Goal: Find specific page/section: Find specific page/section

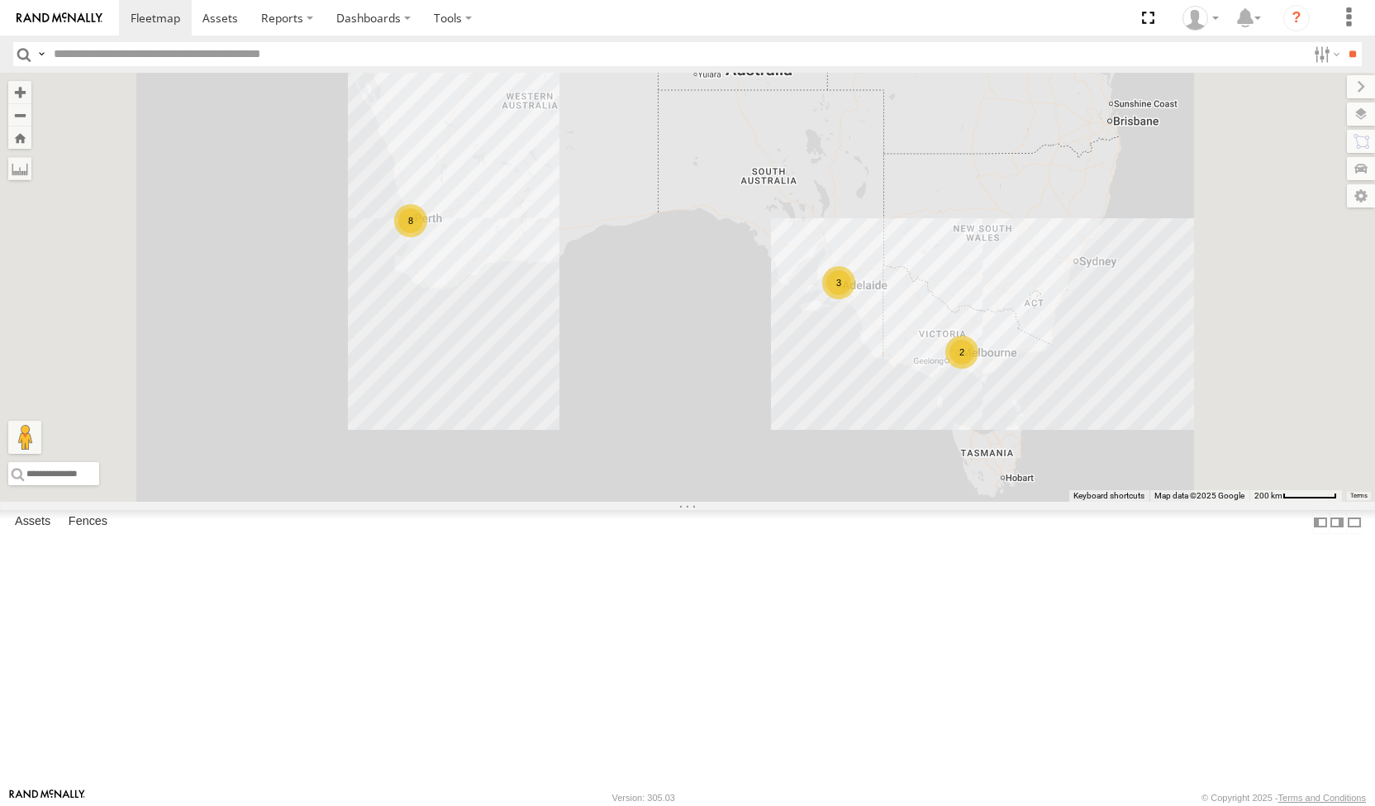
click at [0, 0] on div "[PERSON_NAME] Tech IOV698" at bounding box center [0, 0] width 0 height 0
click at [427, 237] on div "8" at bounding box center [410, 220] width 33 height 33
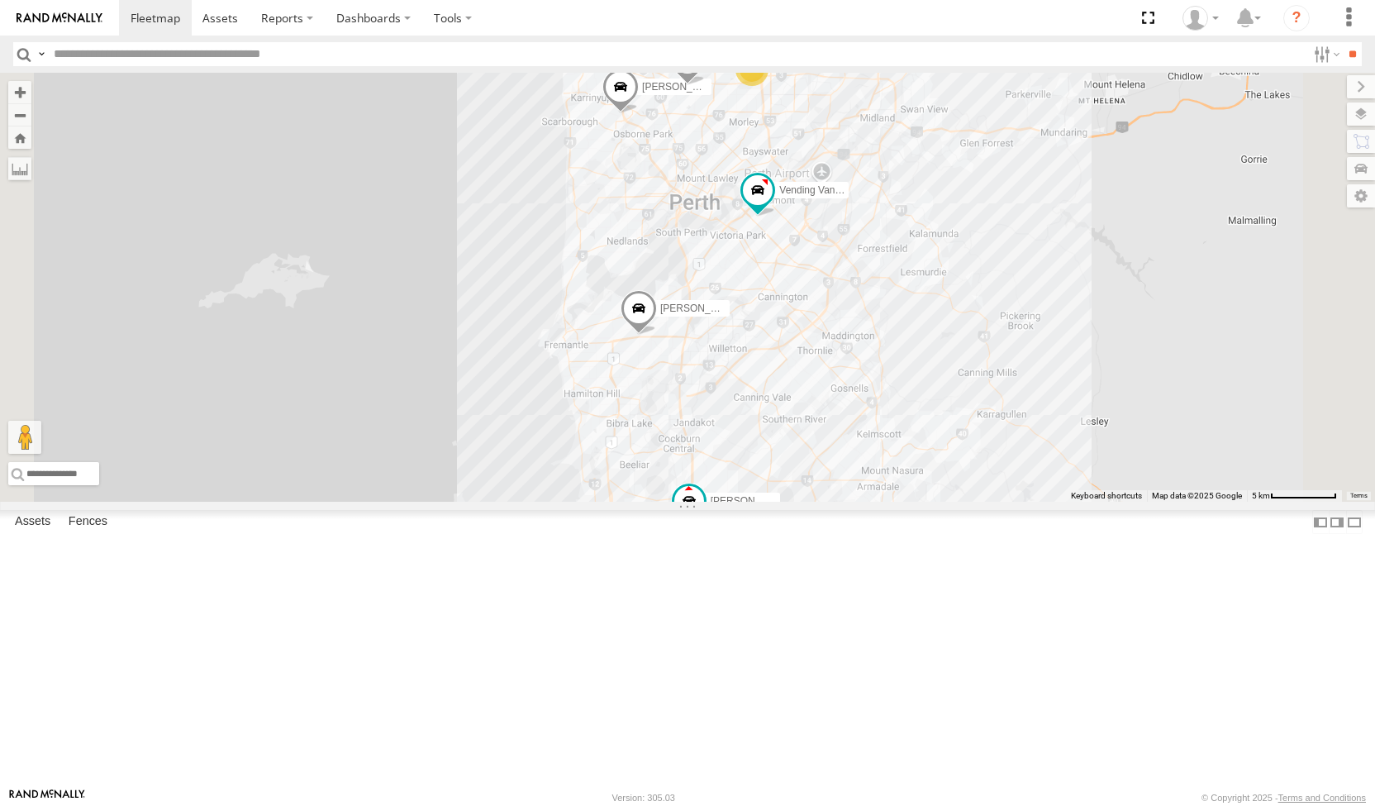
click at [768, 86] on div "2" at bounding box center [751, 69] width 33 height 33
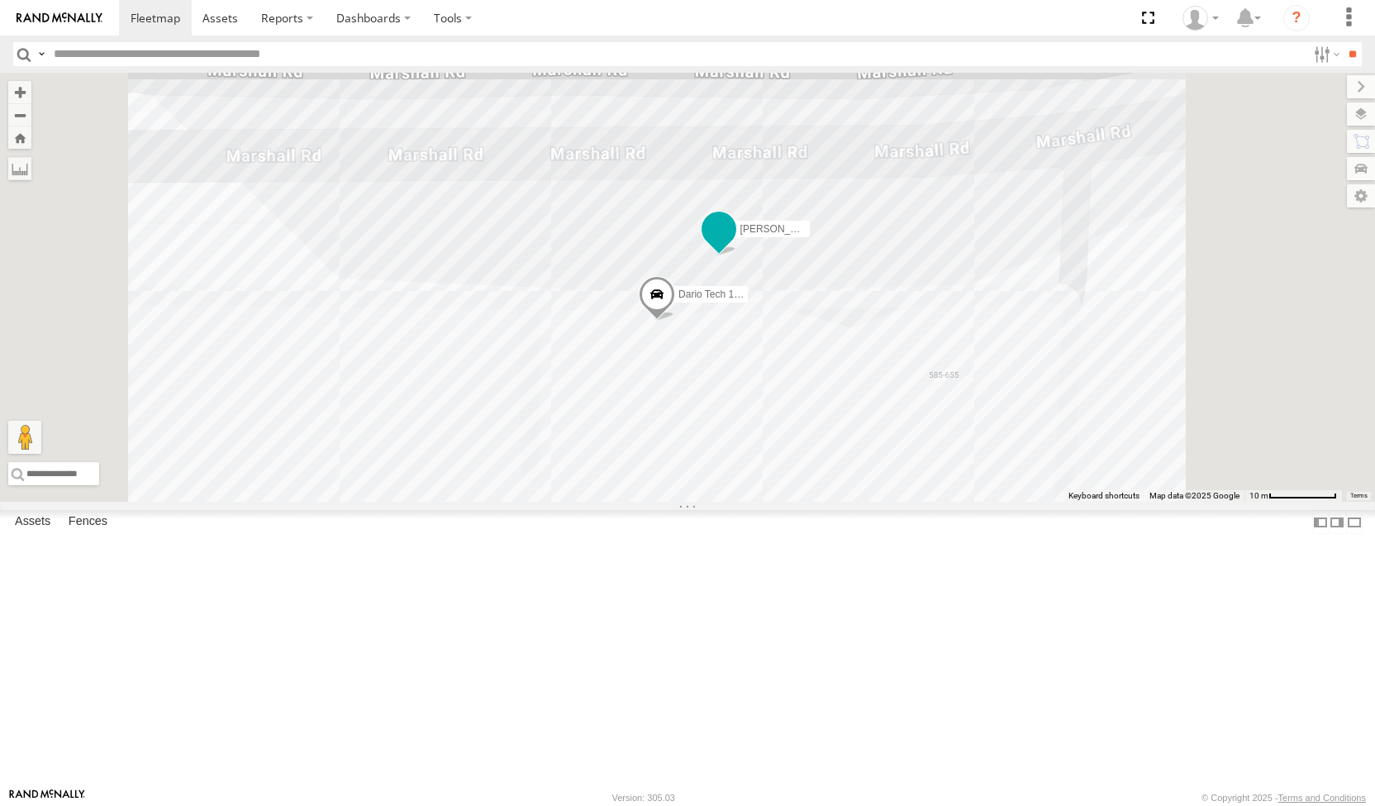
click at [734, 244] on span at bounding box center [719, 229] width 30 height 30
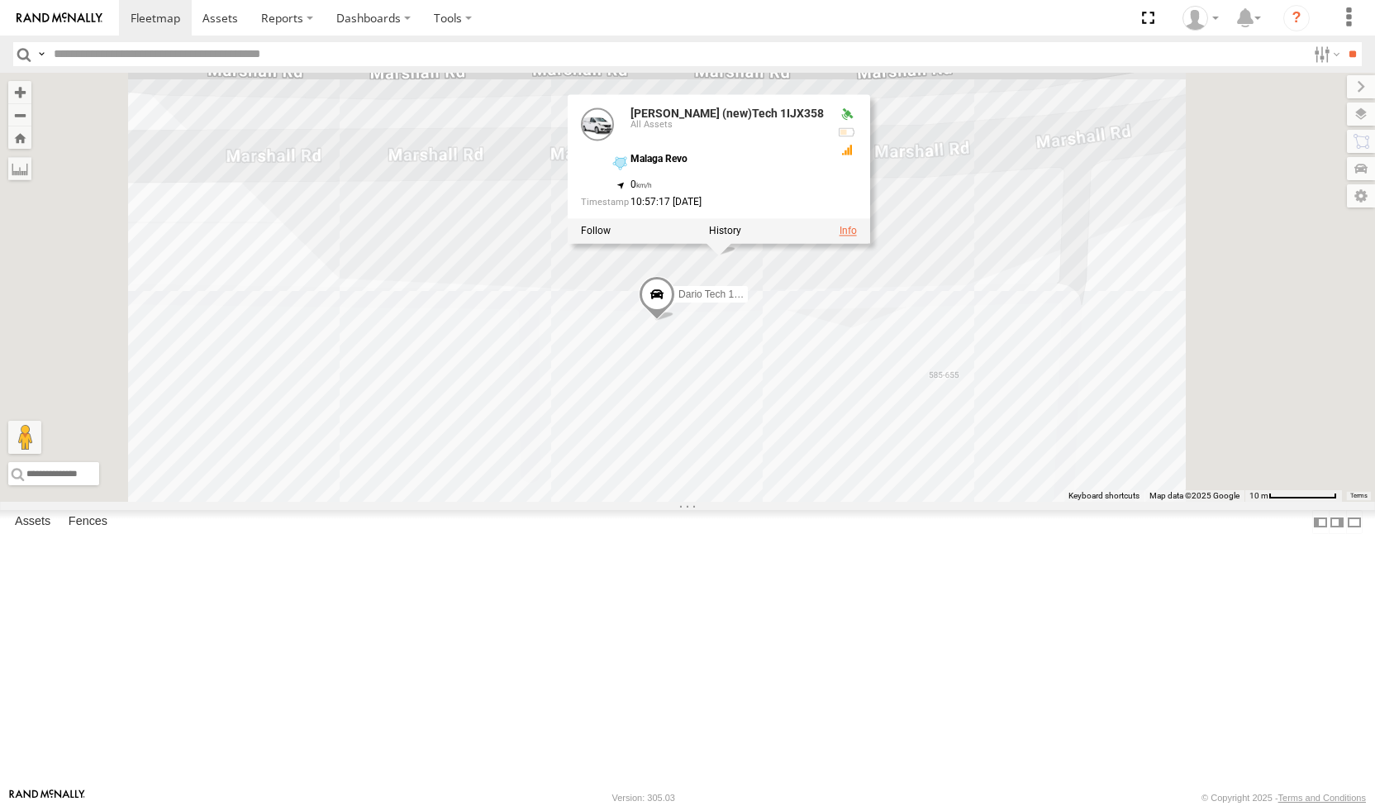
click at [857, 236] on link at bounding box center [847, 231] width 17 height 12
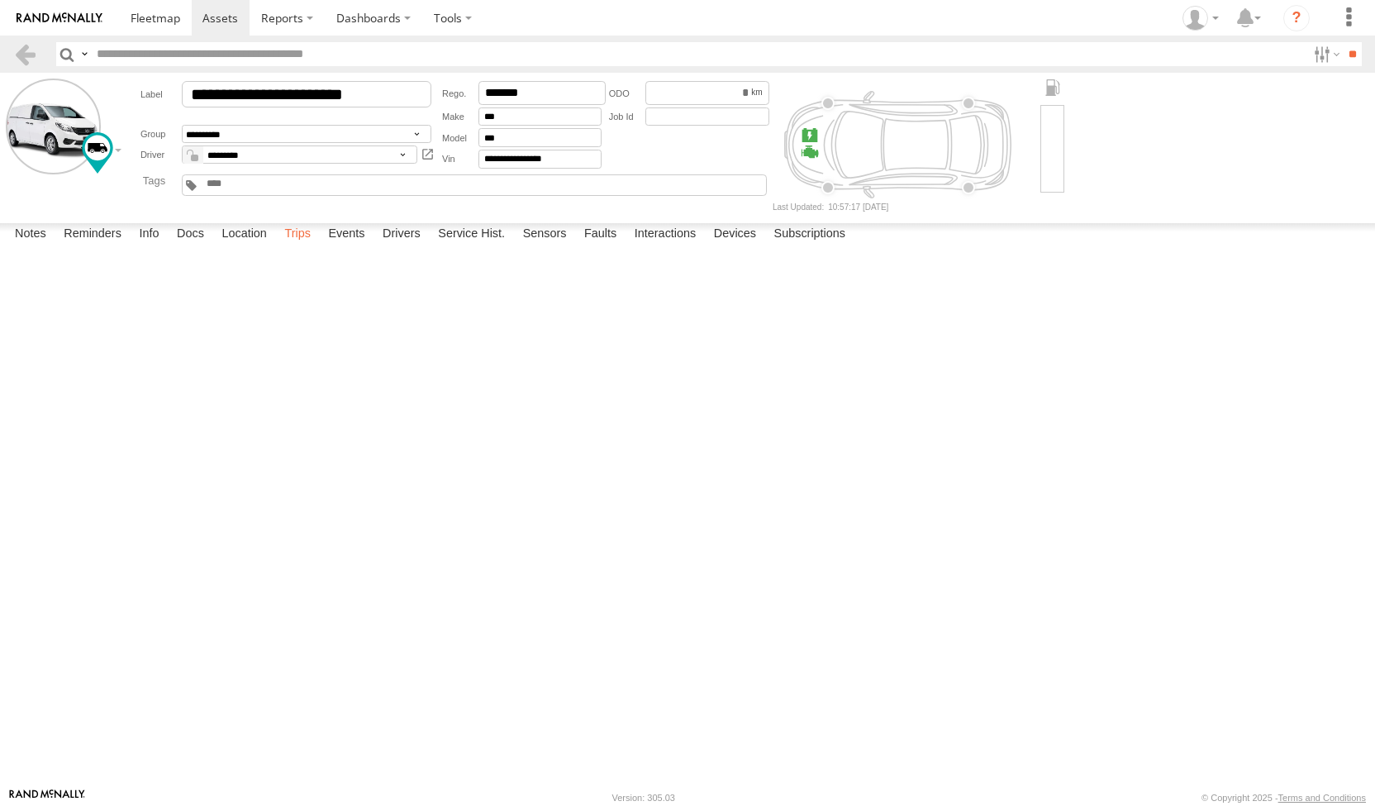
click at [294, 246] on label "Trips" at bounding box center [297, 234] width 43 height 23
click at [59, 6] on link at bounding box center [59, 18] width 119 height 36
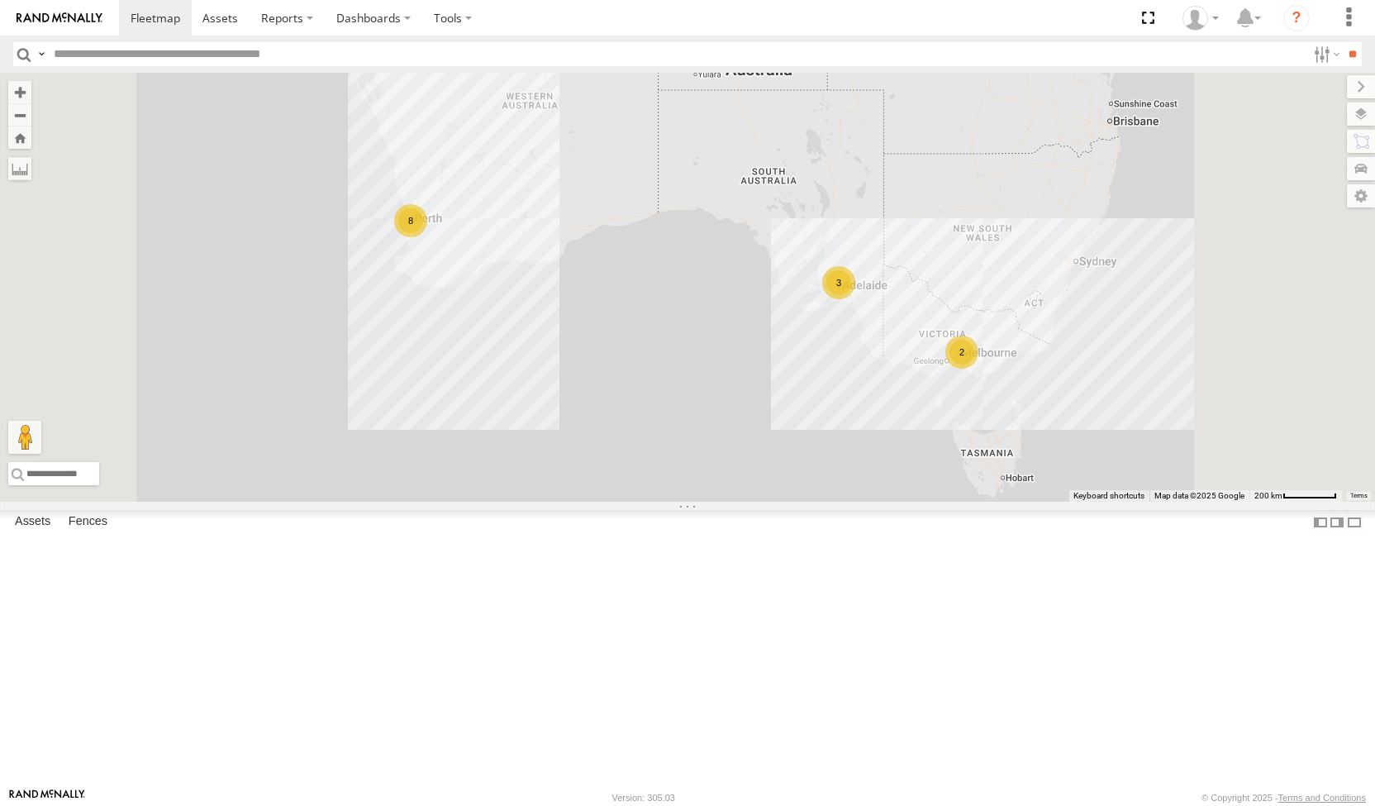
click at [0, 0] on span at bounding box center [0, 0] width 0 height 0
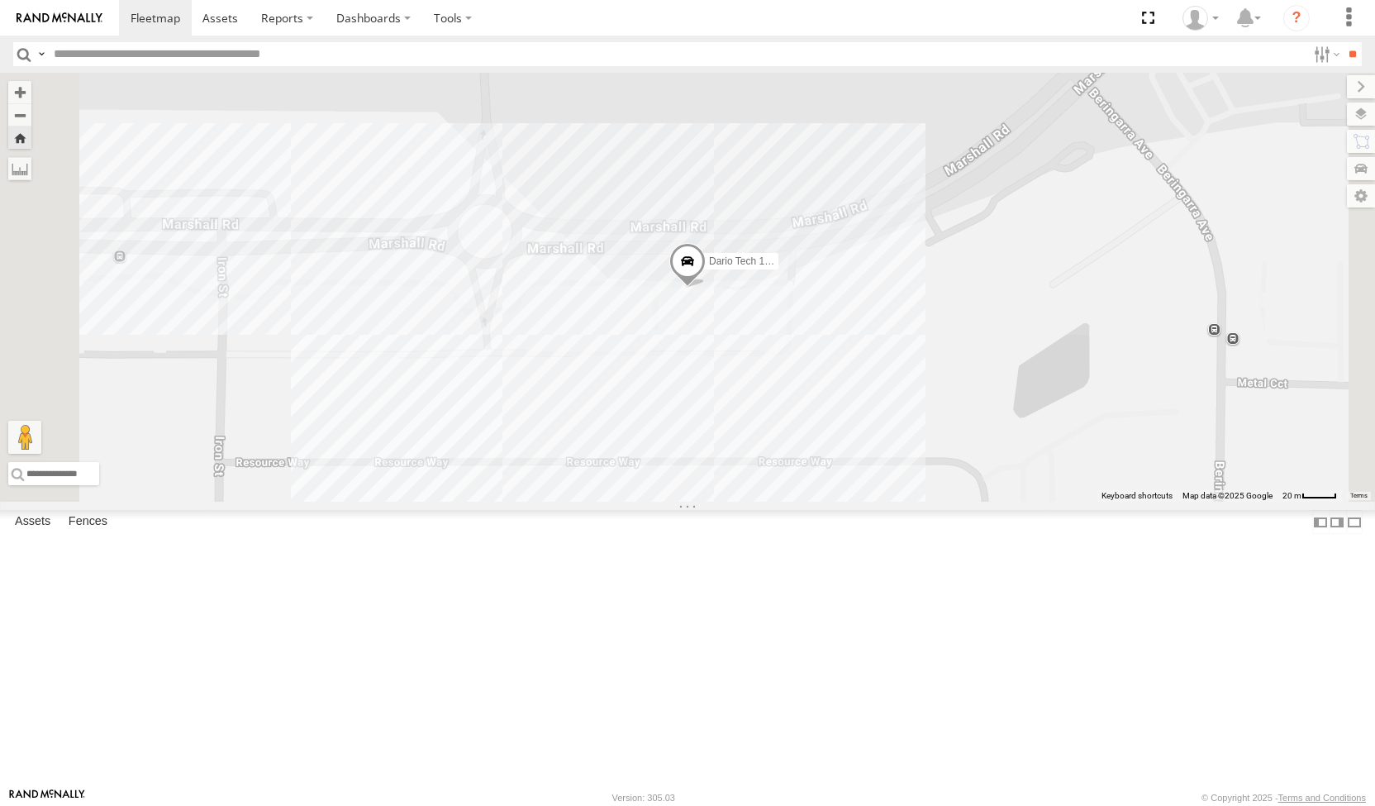
click at [0, 0] on div "[PERSON_NAME] (new)Tech 1IJX358" at bounding box center [0, 0] width 0 height 0
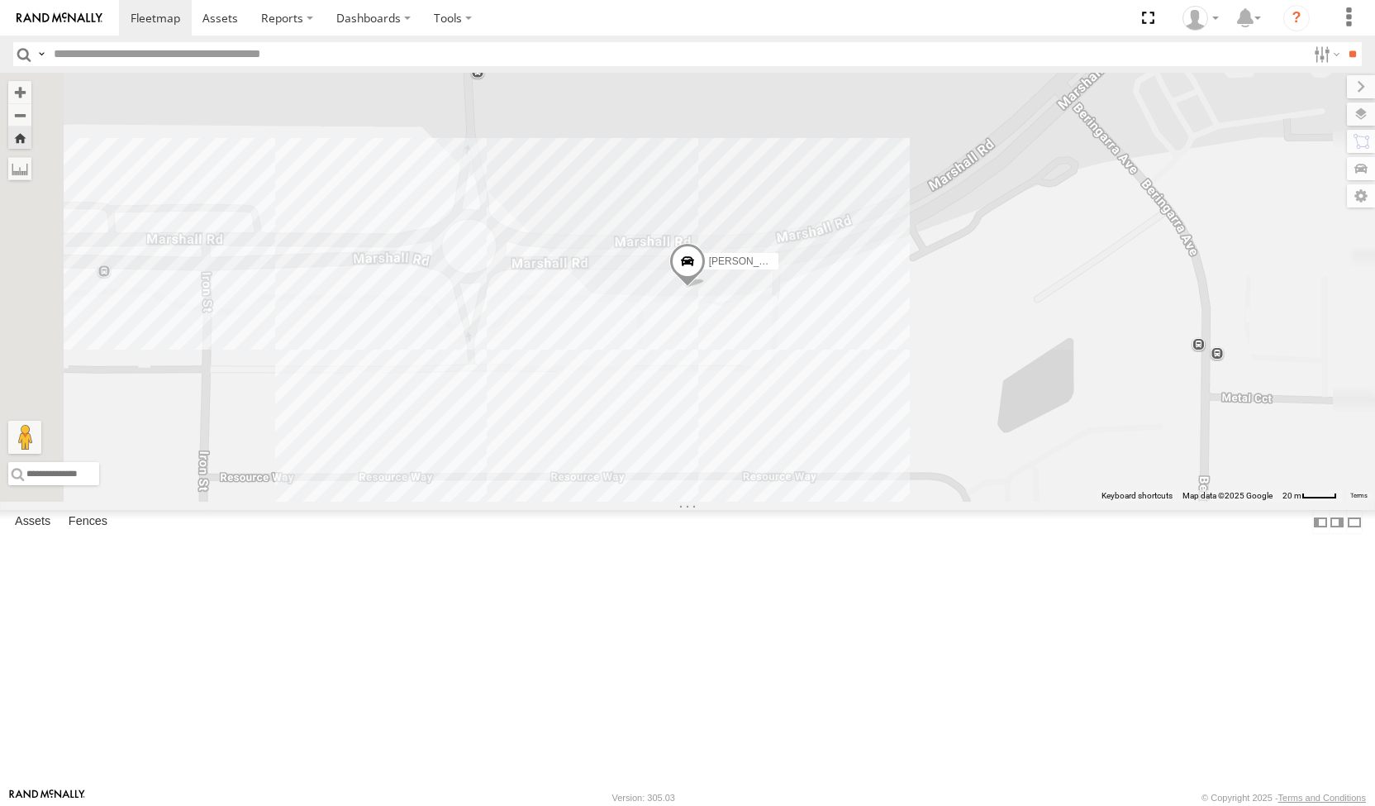
click at [0, 0] on span at bounding box center [0, 0] width 0 height 0
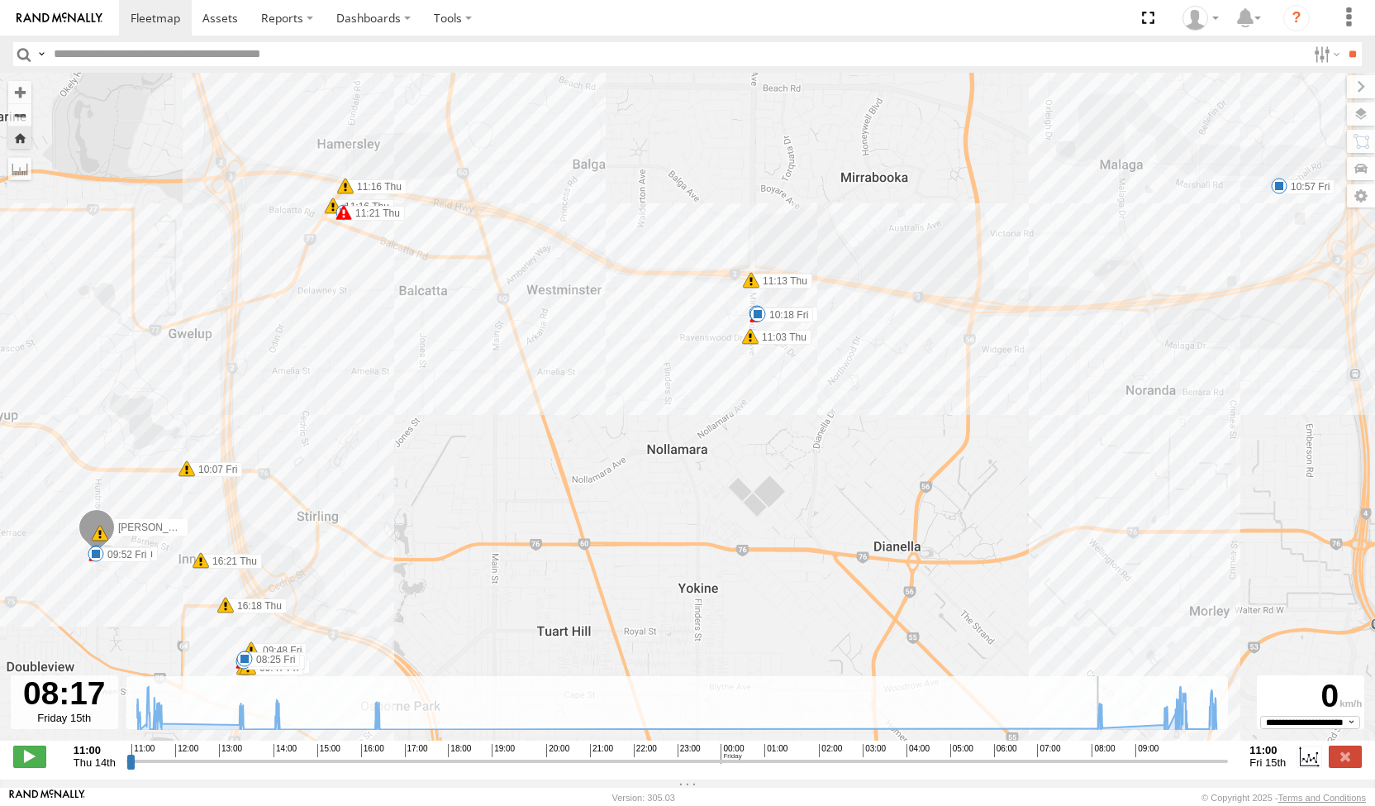
click at [1100, 768] on input "range" at bounding box center [677, 761] width 1102 height 16
drag, startPoint x: 1100, startPoint y: 768, endPoint x: 1238, endPoint y: 766, distance: 138.0
click at [1229, 766] on input "range" at bounding box center [677, 761] width 1102 height 16
click at [1070, 768] on input "range" at bounding box center [677, 761] width 1102 height 16
drag, startPoint x: 1071, startPoint y: 769, endPoint x: 1110, endPoint y: 775, distance: 39.3
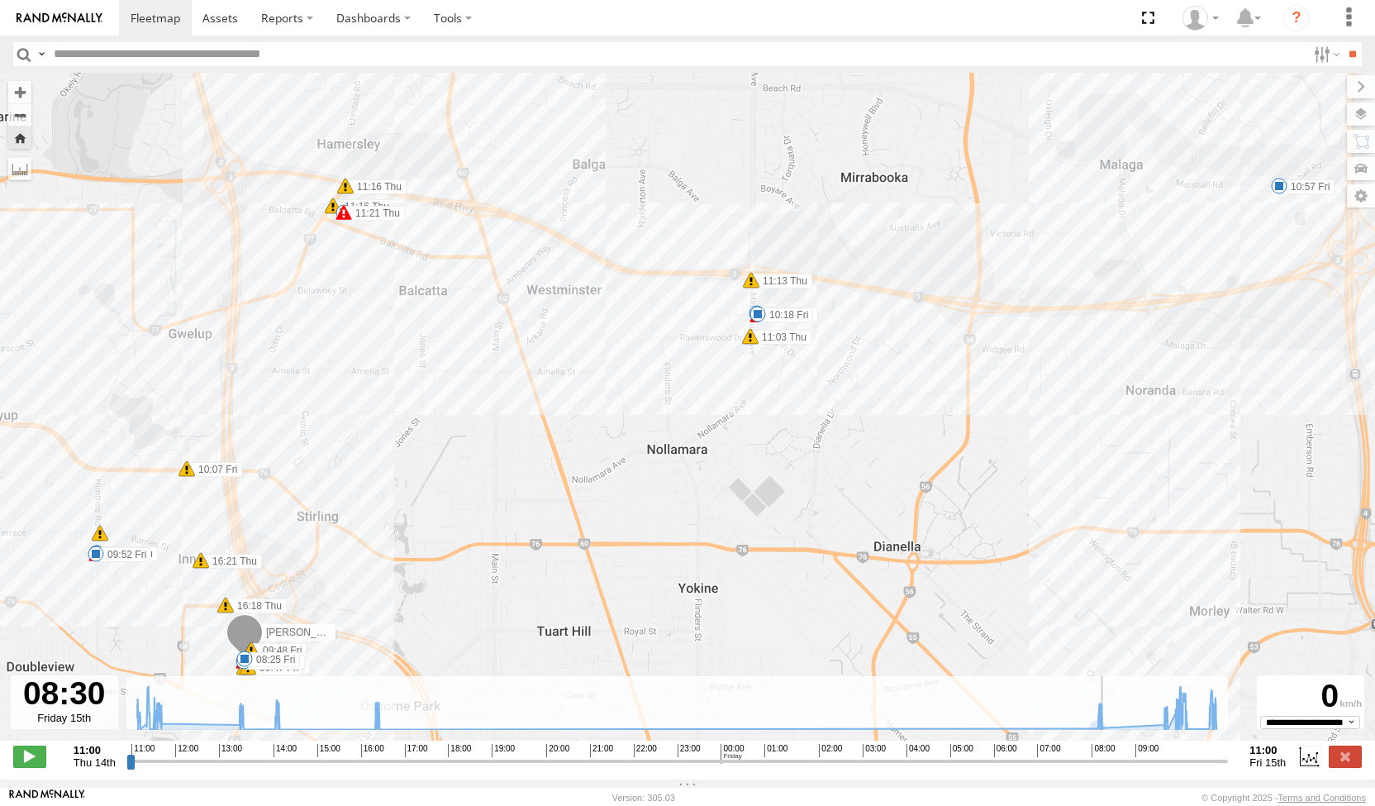
click at [1110, 768] on input "range" at bounding box center [677, 761] width 1102 height 16
drag, startPoint x: 1110, startPoint y: 775, endPoint x: 1233, endPoint y: 766, distance: 123.4
type input "**********"
click at [1229, 766] on input "range" at bounding box center [677, 761] width 1102 height 16
click at [58, 13] on img at bounding box center [60, 18] width 86 height 12
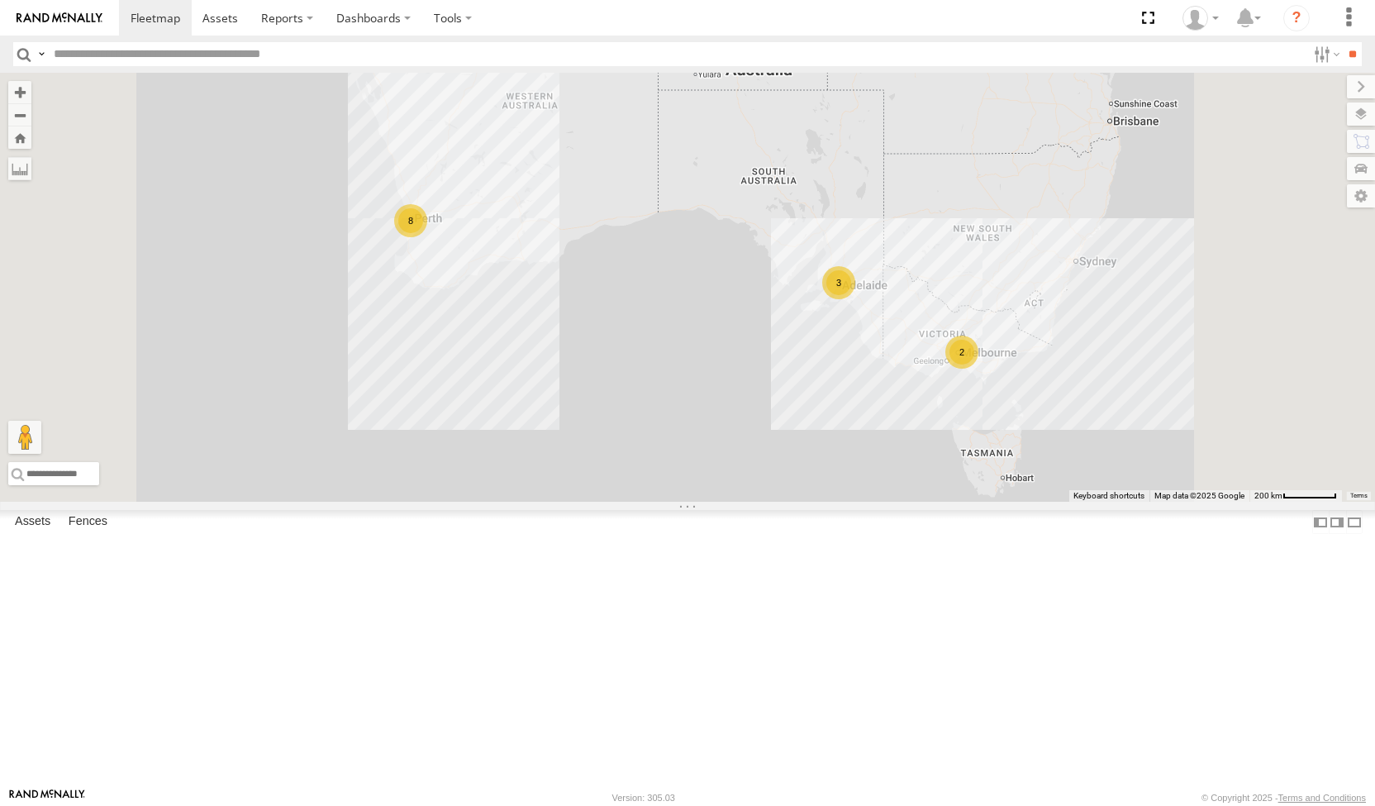
click at [427, 237] on div "8" at bounding box center [410, 220] width 33 height 33
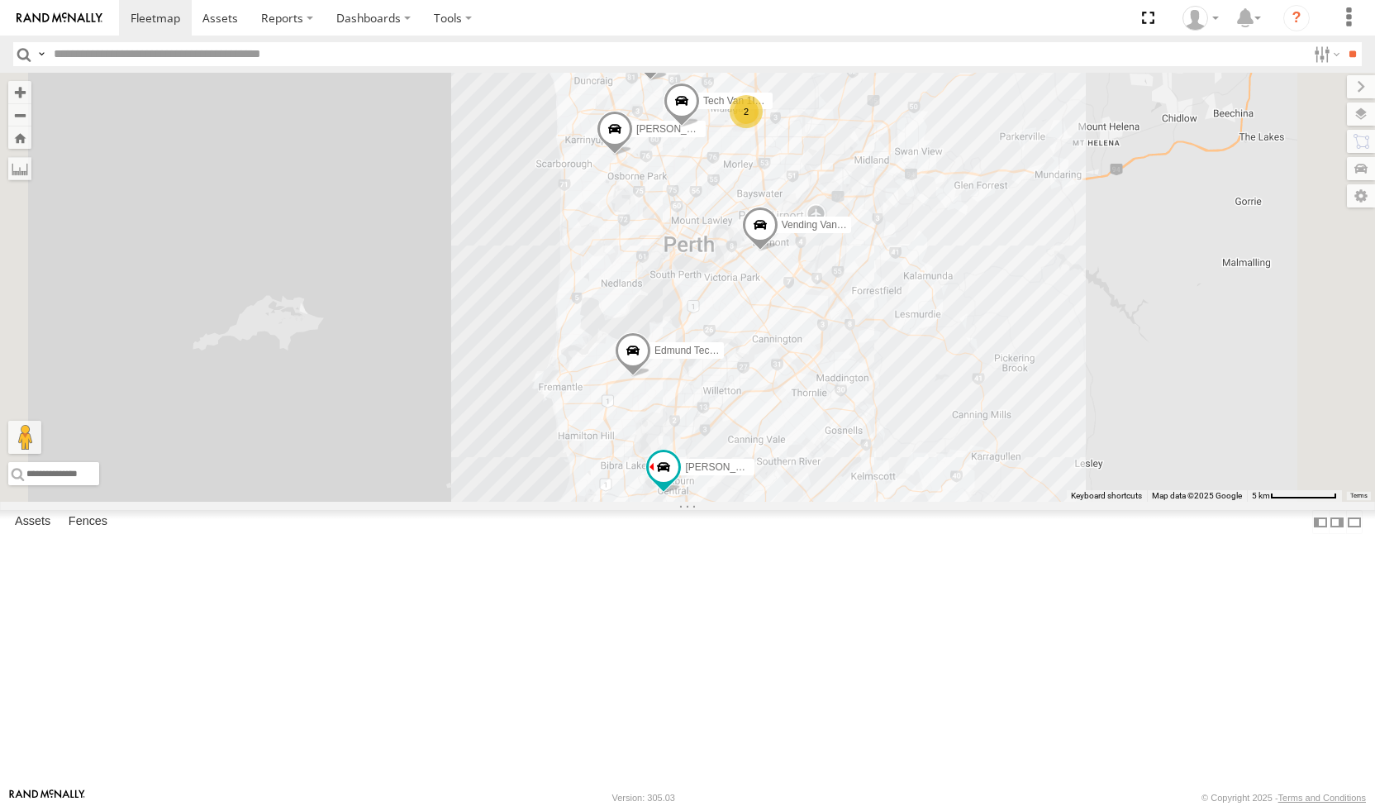
click at [763, 128] on div "2" at bounding box center [746, 111] width 33 height 33
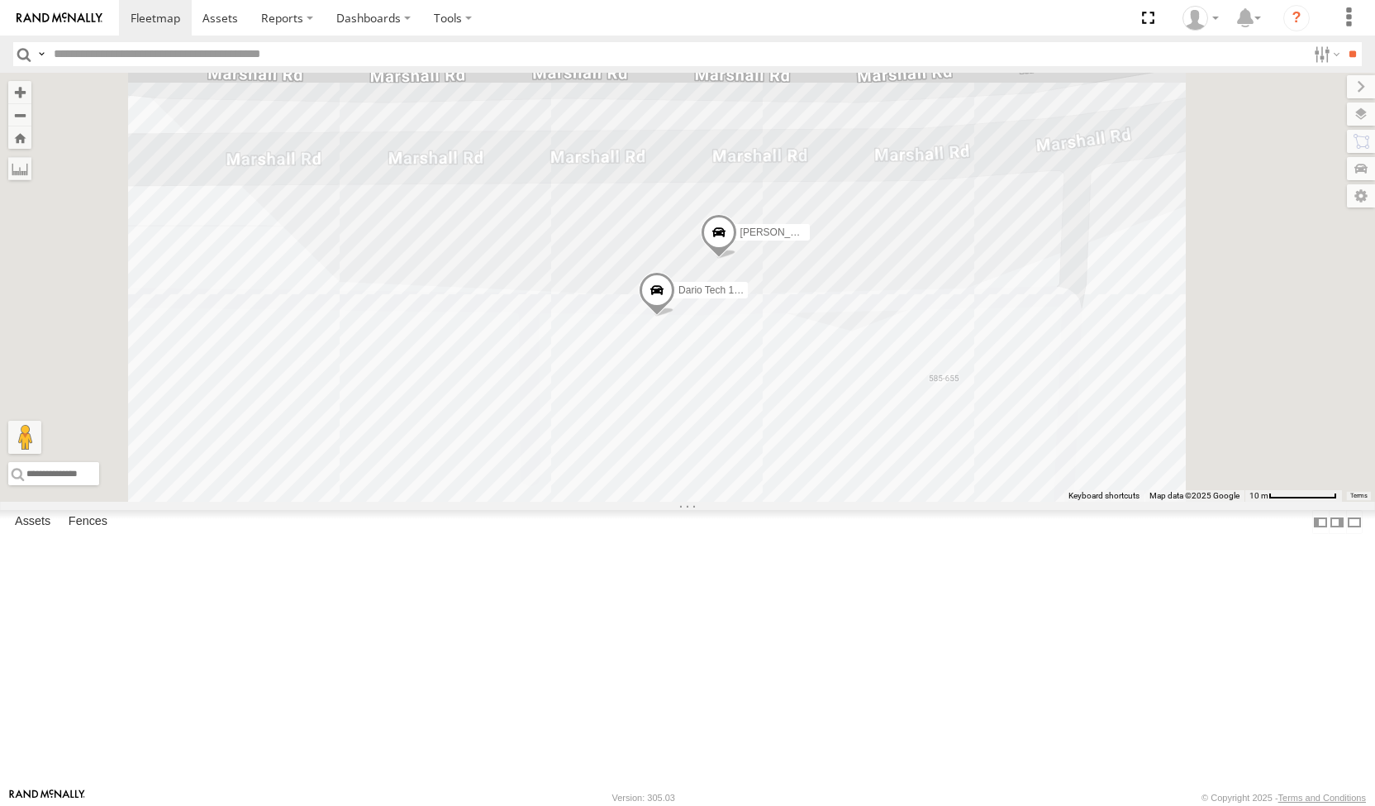
click at [0, 0] on span at bounding box center [0, 0] width 0 height 0
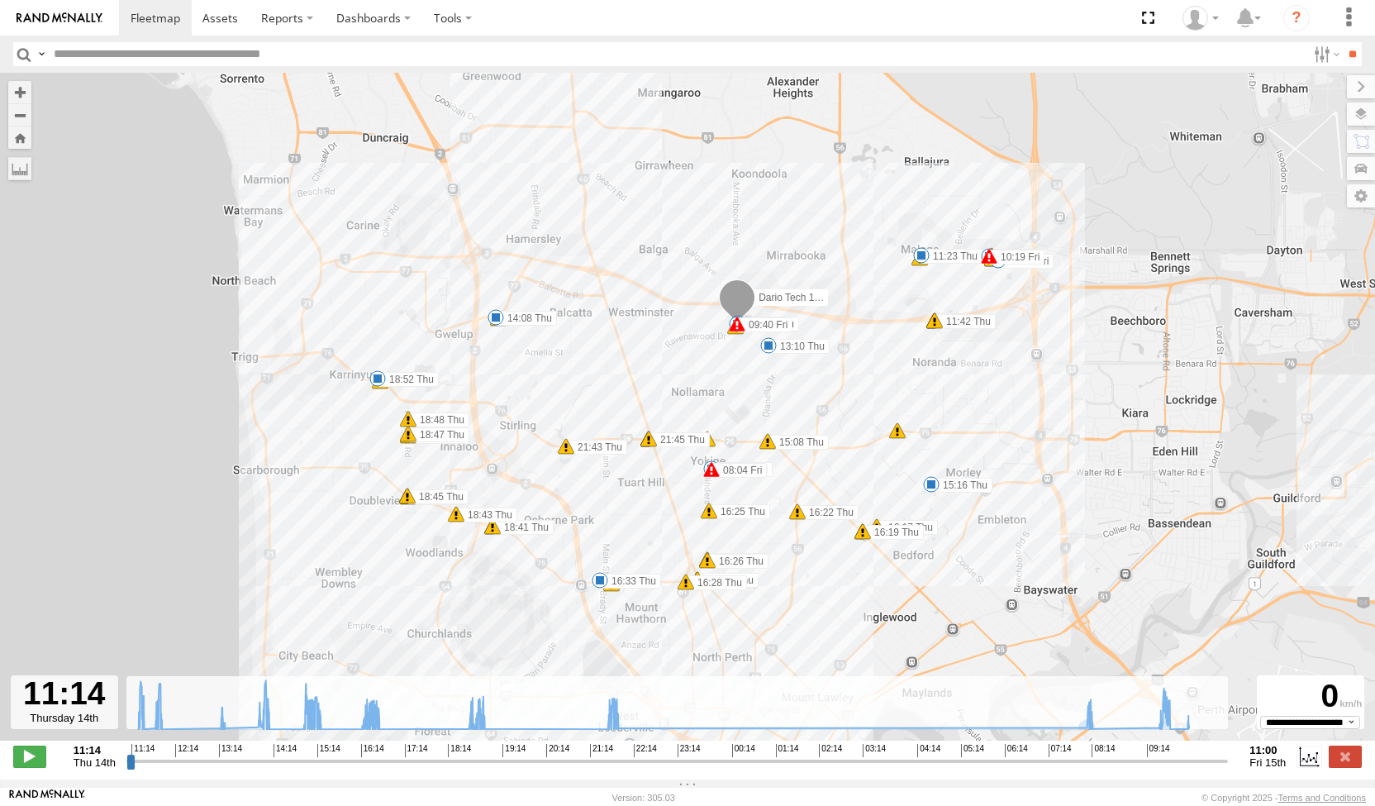
click at [1074, 768] on input "range" at bounding box center [677, 761] width 1102 height 16
drag, startPoint x: 1074, startPoint y: 768, endPoint x: 1245, endPoint y: 744, distance: 172.7
type input "**********"
click at [1229, 753] on input "range" at bounding box center [677, 761] width 1102 height 16
click at [56, 17] on img at bounding box center [60, 18] width 86 height 12
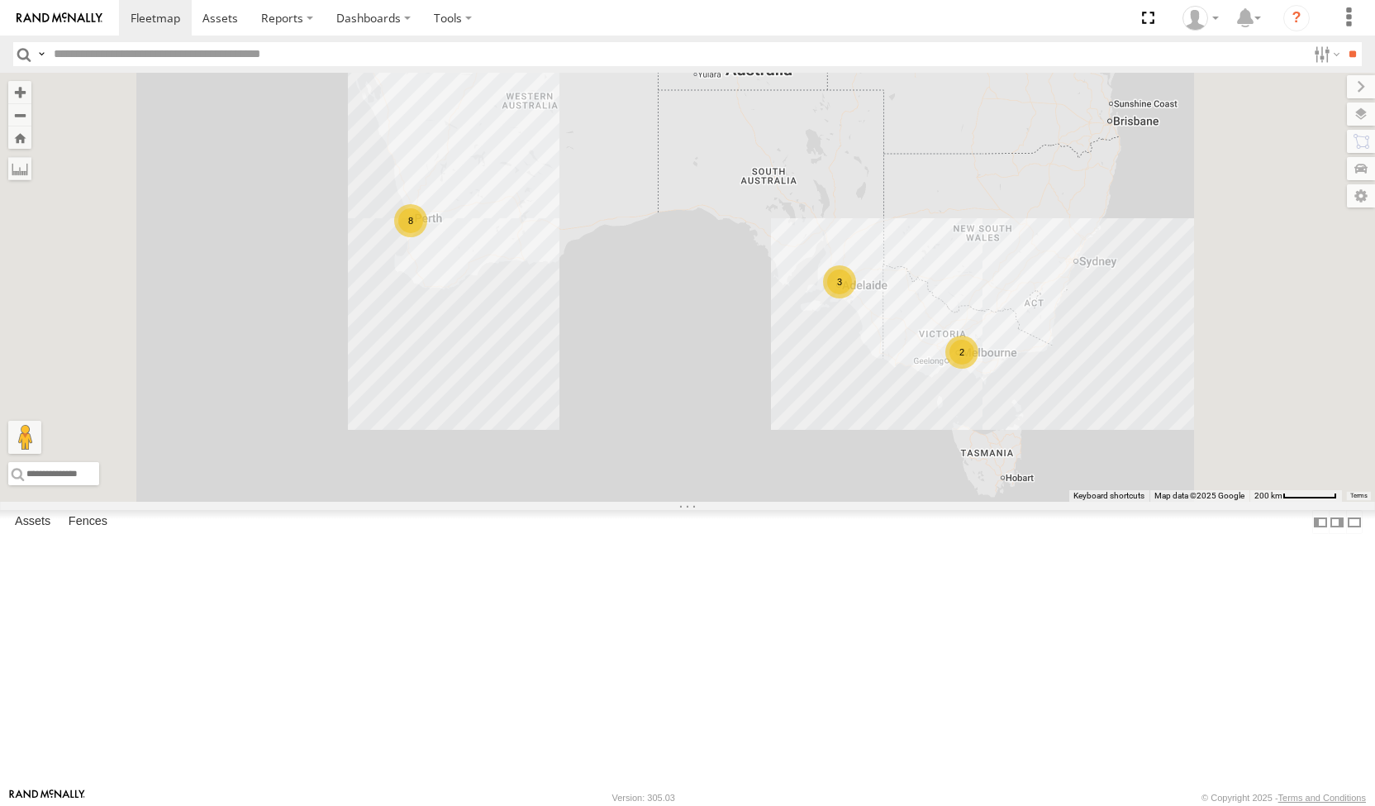
click at [63, 17] on img at bounding box center [60, 18] width 86 height 12
click at [59, 19] on img at bounding box center [60, 18] width 86 height 12
click at [427, 237] on div "8" at bounding box center [410, 220] width 33 height 33
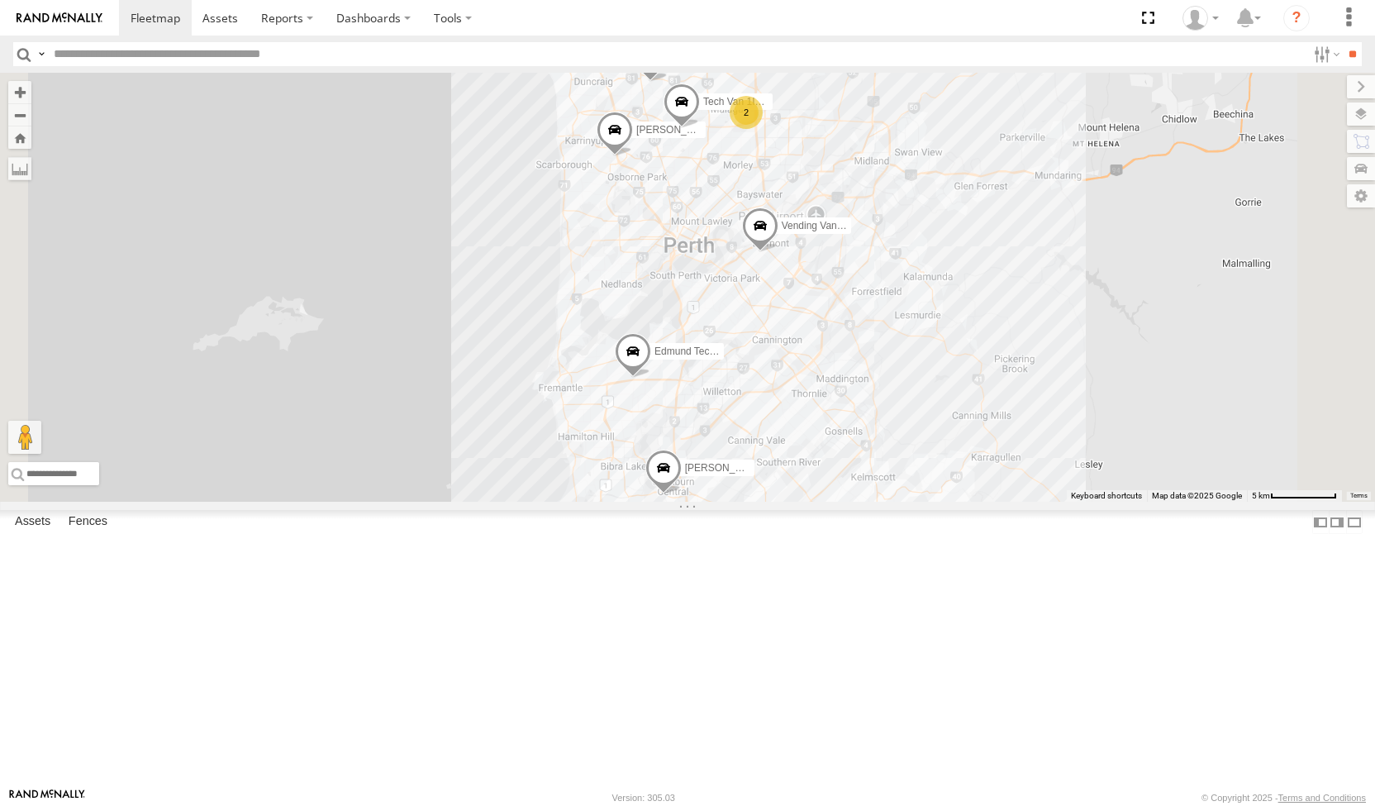
click at [763, 129] on div "2" at bounding box center [746, 112] width 33 height 33
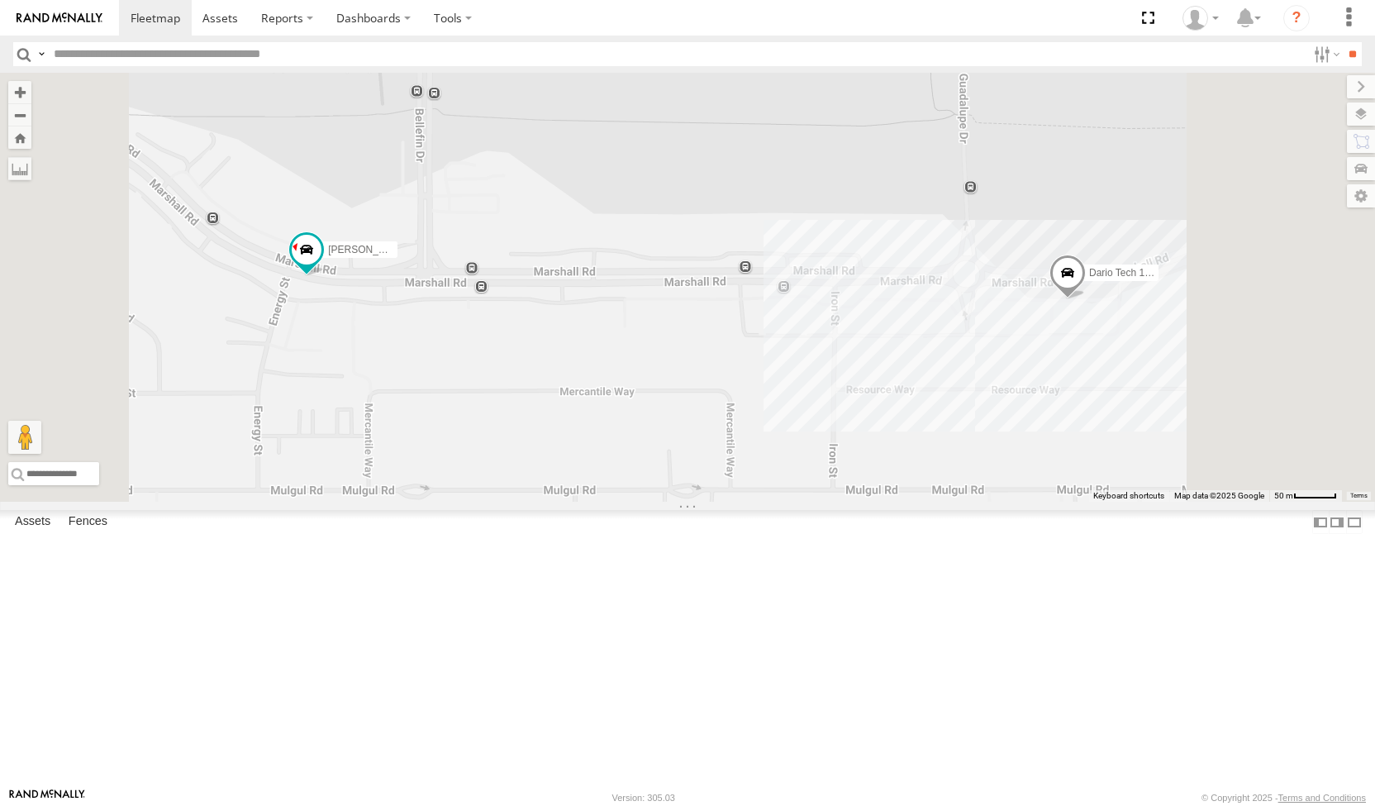
click at [64, 12] on img at bounding box center [60, 18] width 86 height 12
